Goal: Browse casually

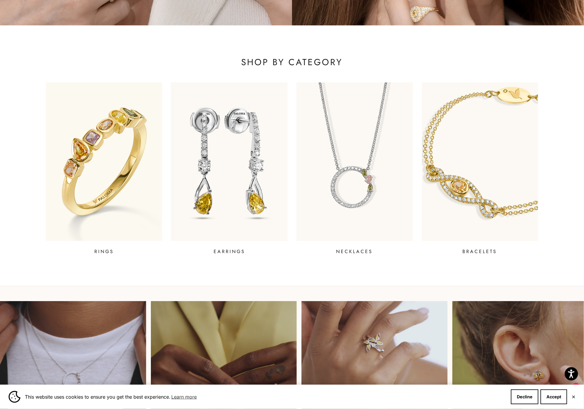
scroll to position [61, 0]
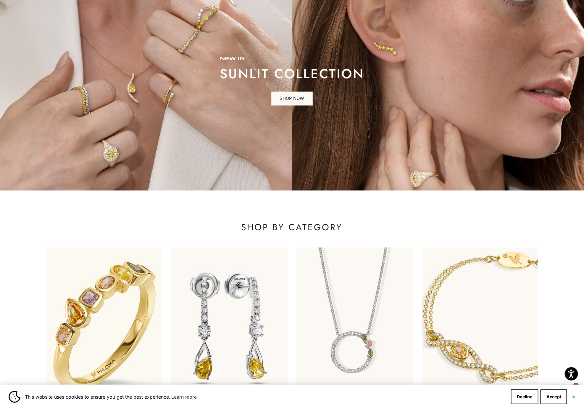
click at [111, 289] on img at bounding box center [104, 326] width 140 height 190
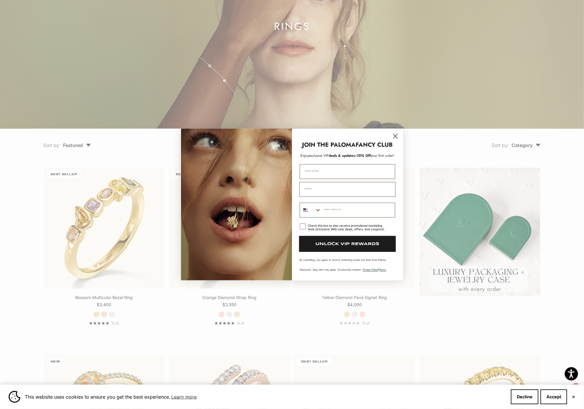
scroll to position [105, 0]
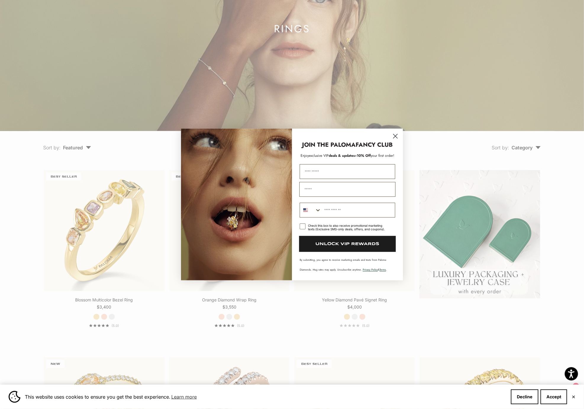
click at [395, 136] on icon "Close dialog" at bounding box center [396, 136] width 4 height 4
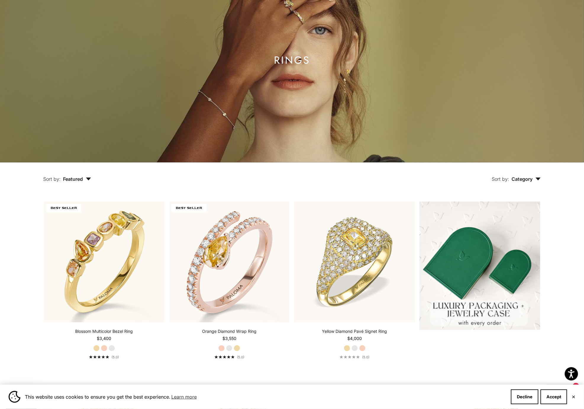
scroll to position [0, 0]
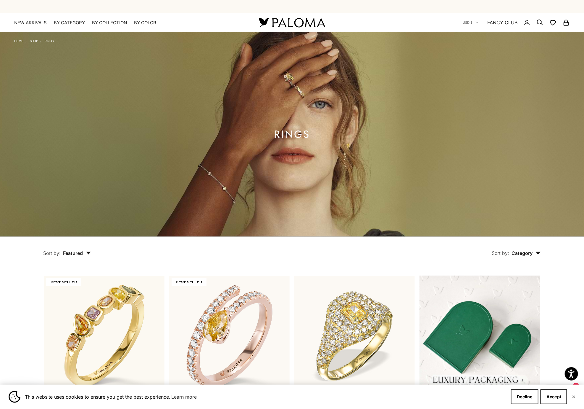
click at [265, 24] on img at bounding box center [292, 22] width 71 height 12
